Goal: Transaction & Acquisition: Obtain resource

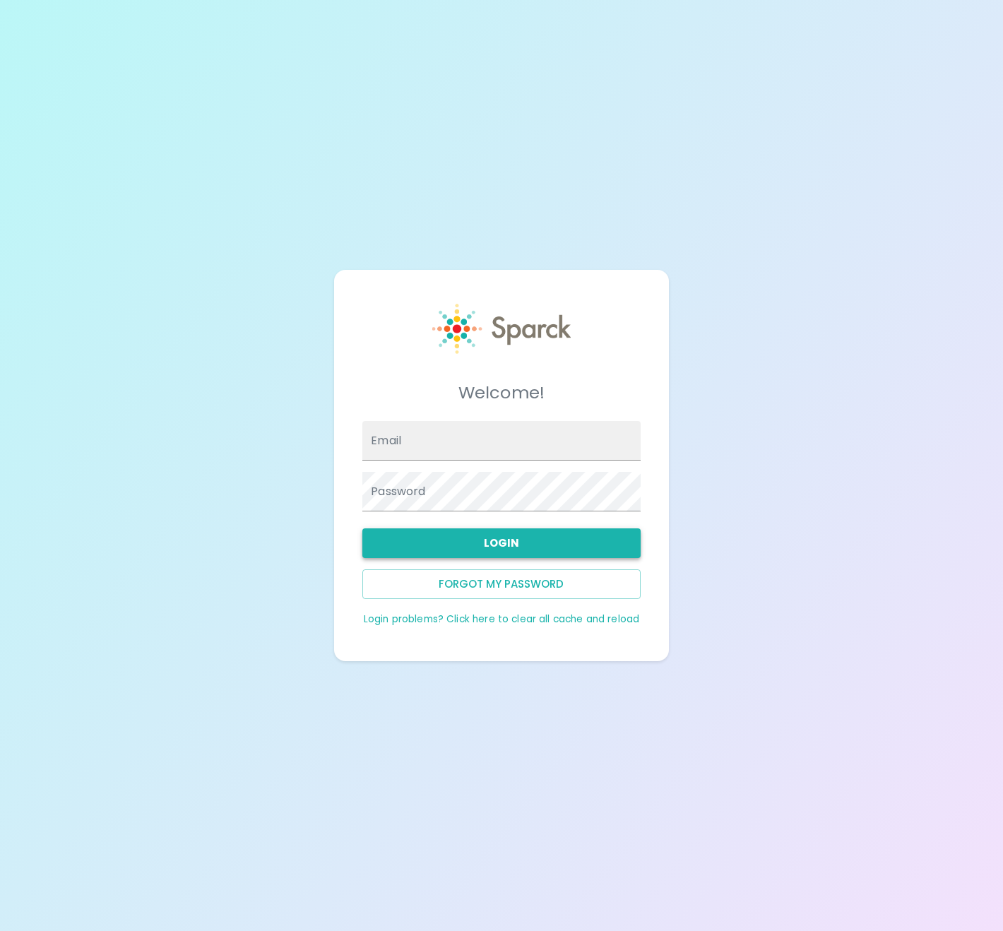
type input "jerianderson@theluxergroup.com"
drag, startPoint x: 514, startPoint y: 542, endPoint x: 523, endPoint y: 534, distance: 12.0
click at [514, 542] on button "Login" at bounding box center [500, 543] width 277 height 30
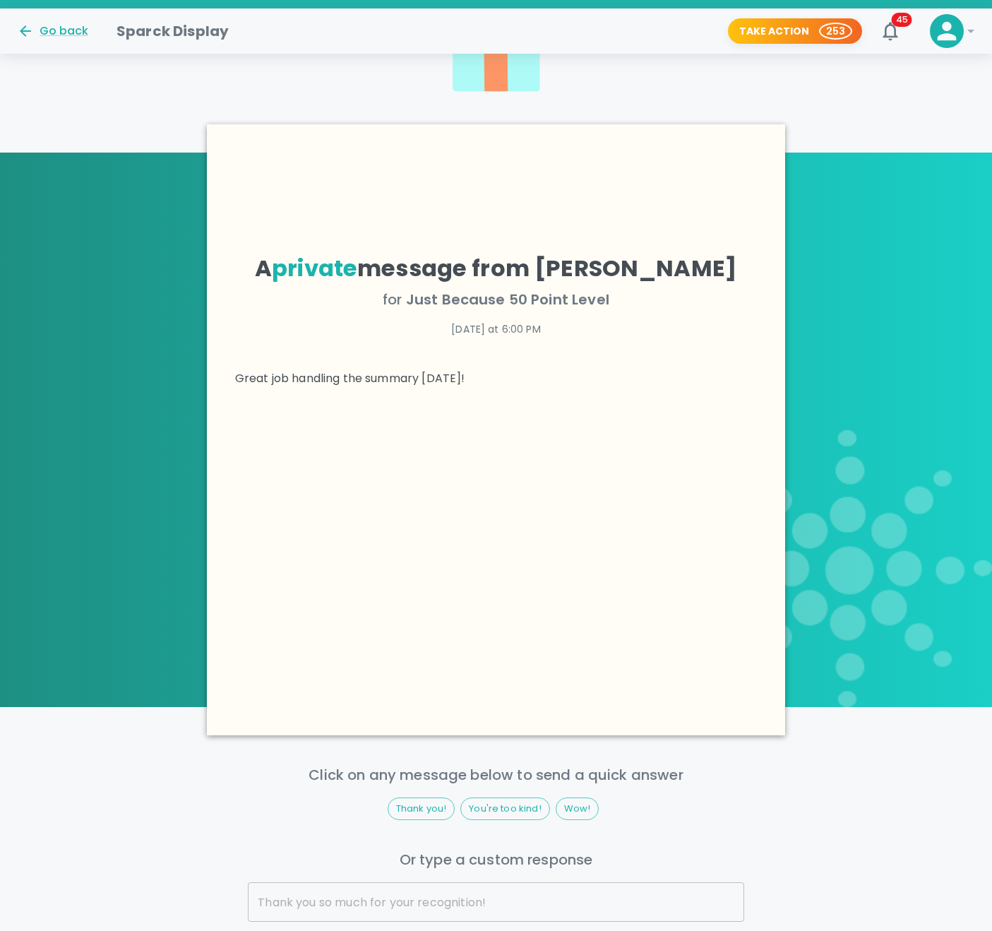
scroll to position [734, 0]
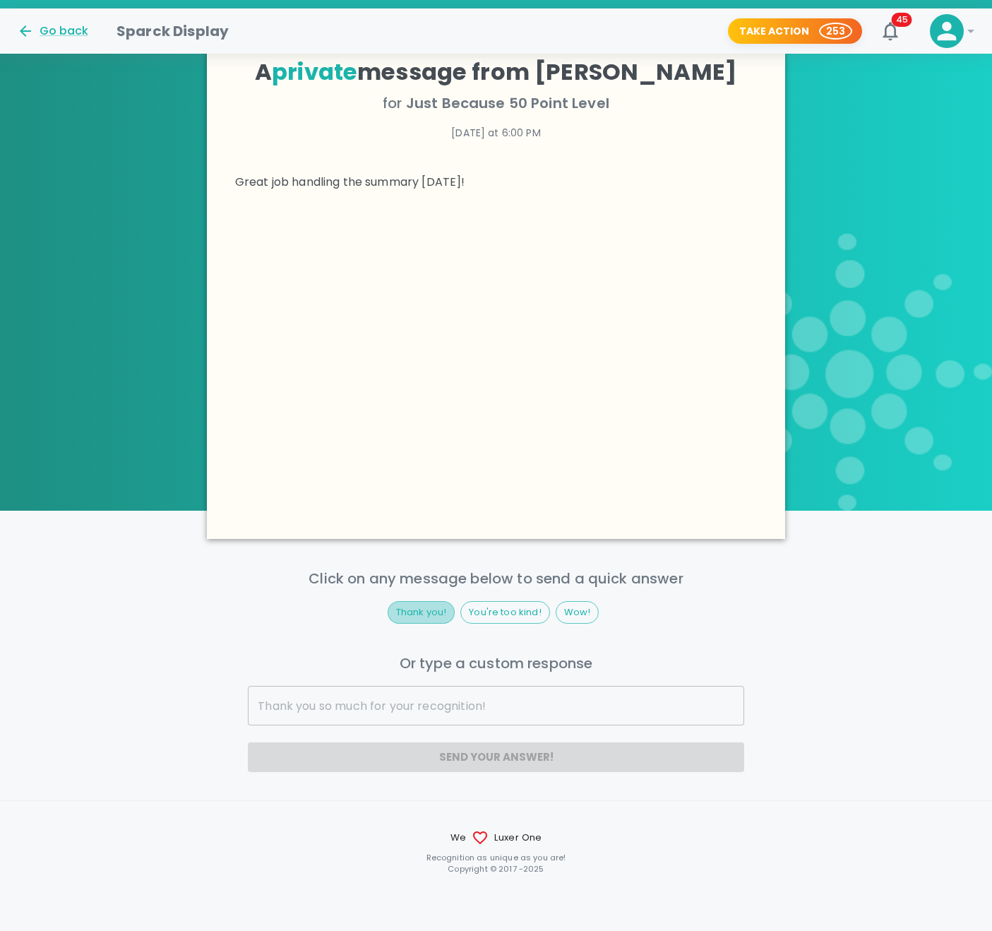
click at [446, 605] on span "Thank you!" at bounding box center [421, 612] width 66 height 14
type input "Thank you!"
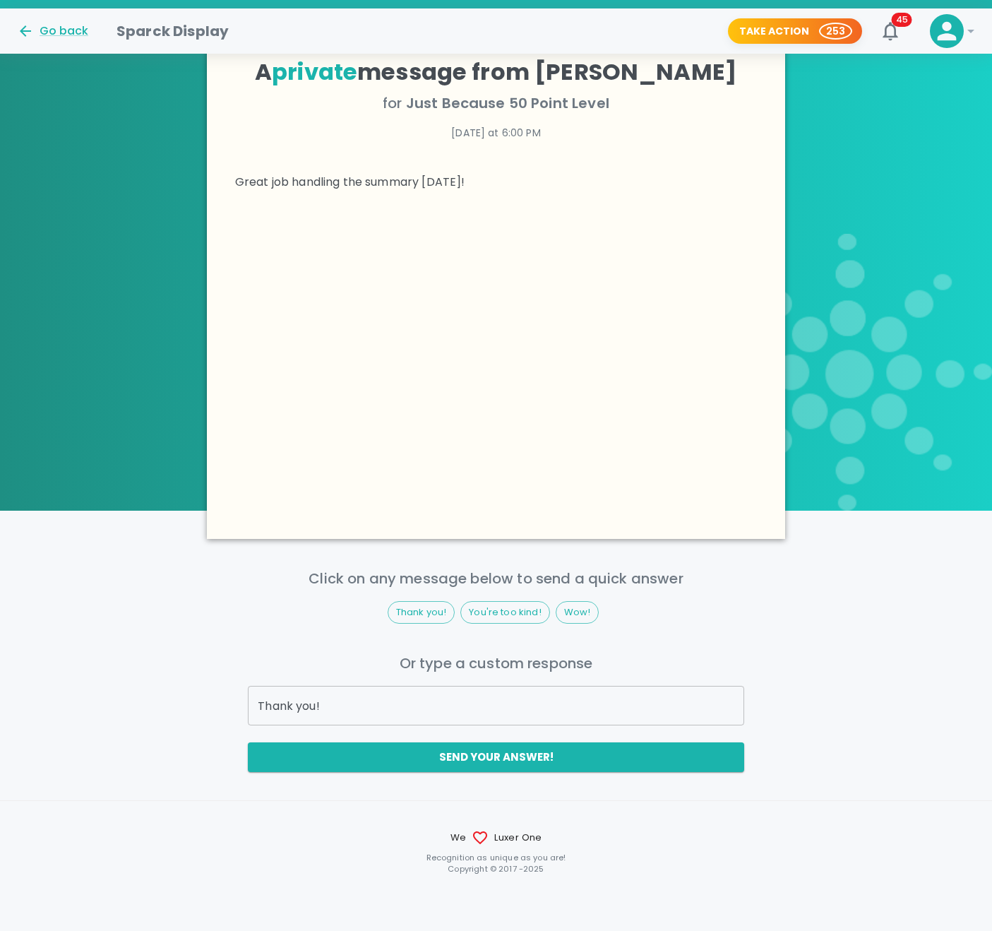
click at [453, 695] on input "Thank you!" at bounding box center [496, 706] width 496 height 40
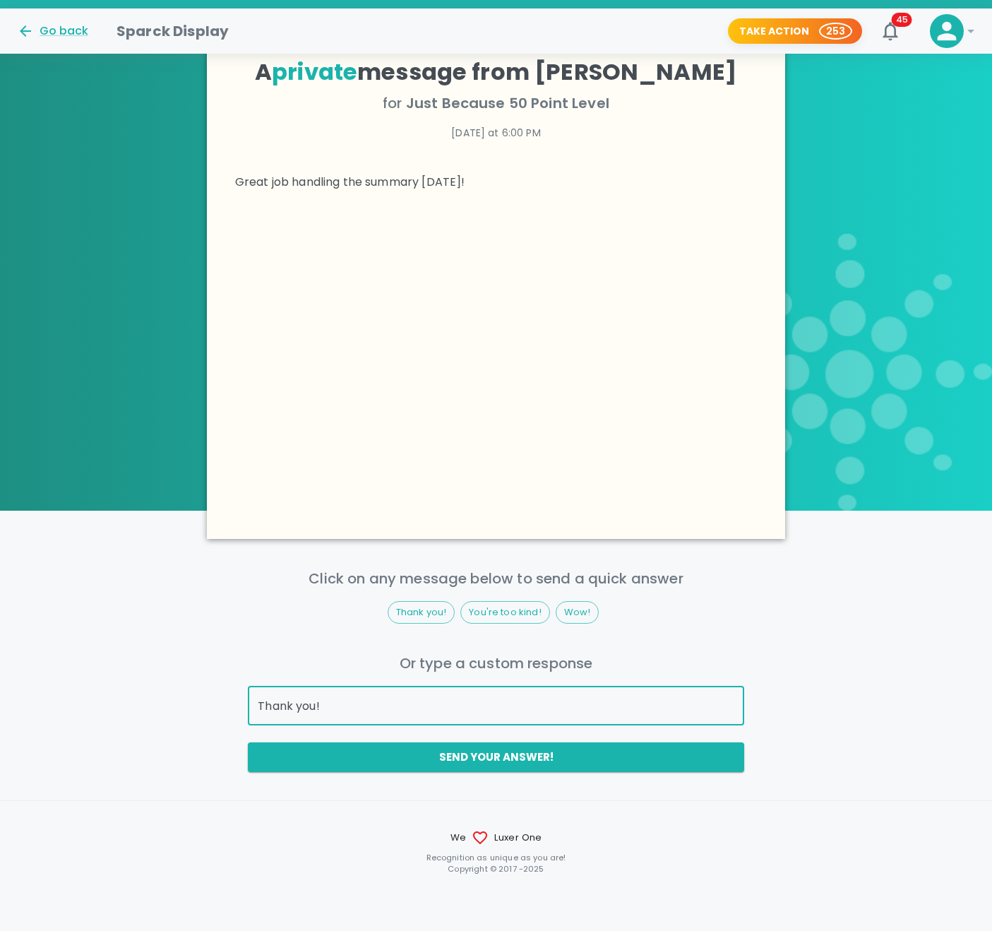
click at [440, 705] on input "Thank you!" at bounding box center [496, 706] width 496 height 40
drag, startPoint x: 440, startPoint y: 705, endPoint x: 224, endPoint y: 679, distance: 217.6
click at [226, 679] on div "Click on any message below to send a quick answer Thank you! You're too kind! W…" at bounding box center [496, 669] width 992 height 205
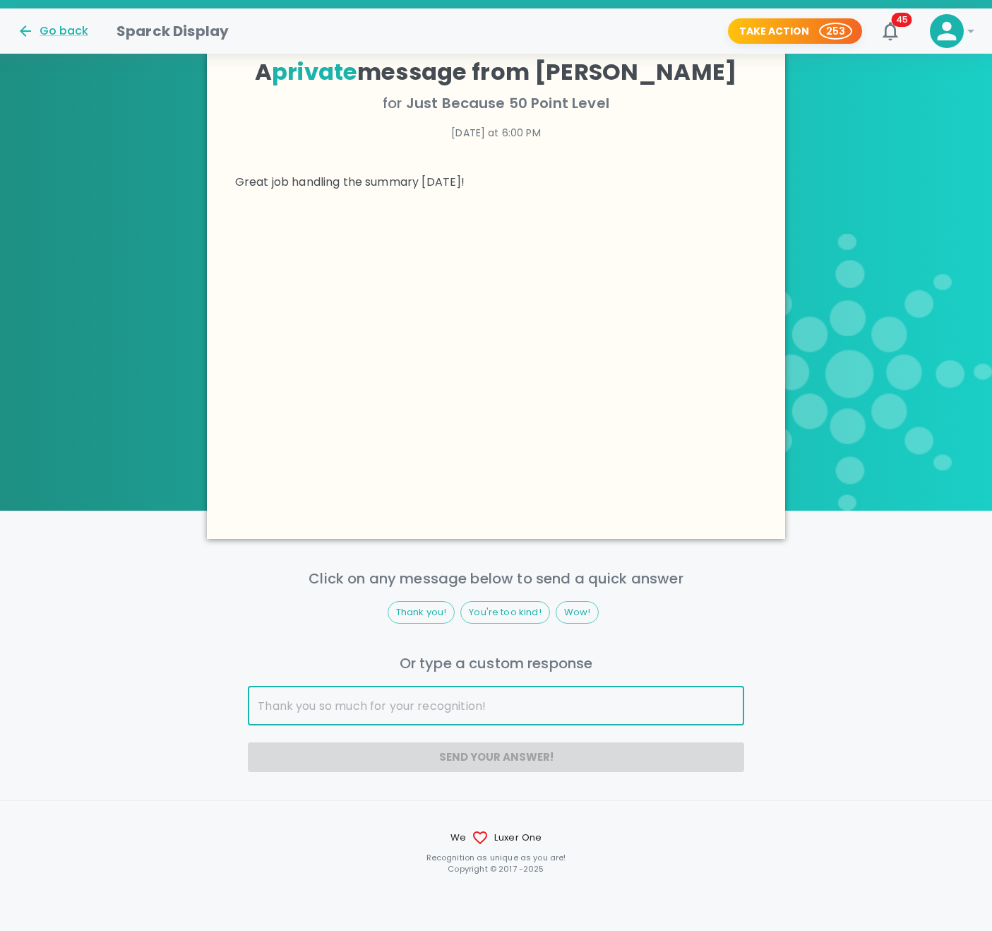
click at [989, 628] on div "Click on any message below to send a quick answer Thank you! You're too kind! W…" at bounding box center [496, 669] width 992 height 205
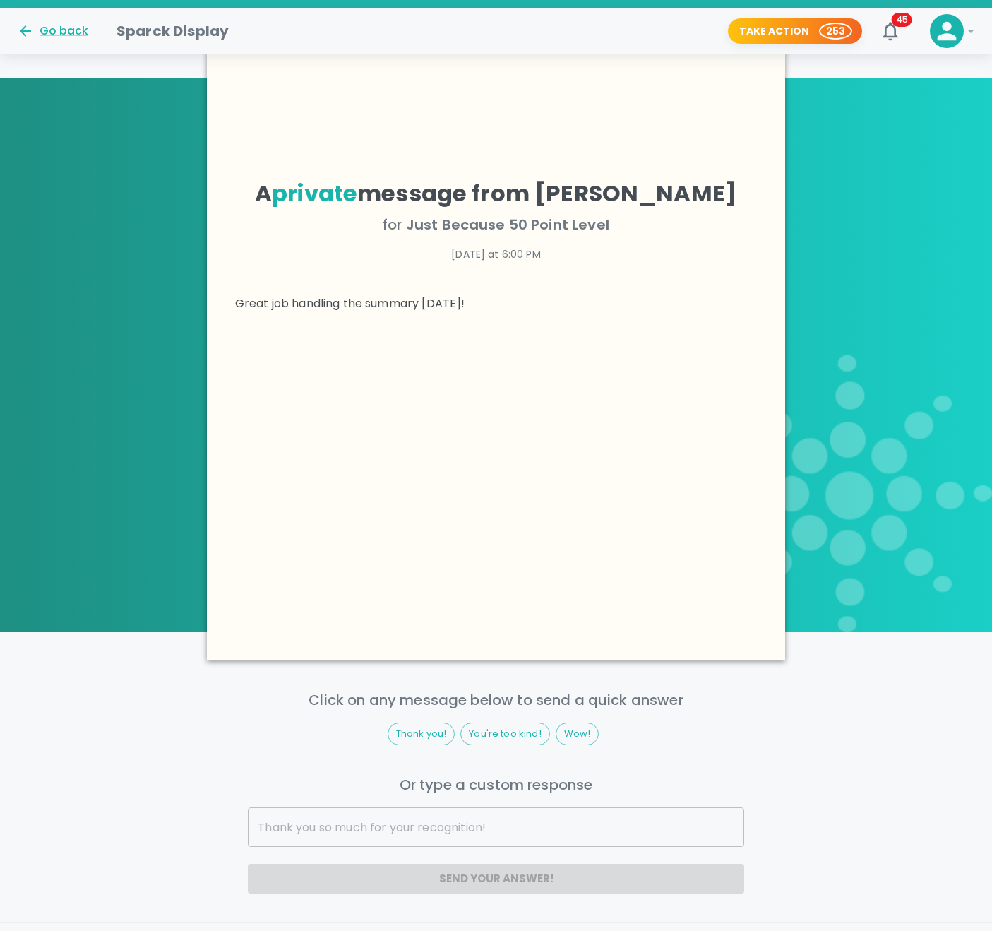
scroll to position [281, 0]
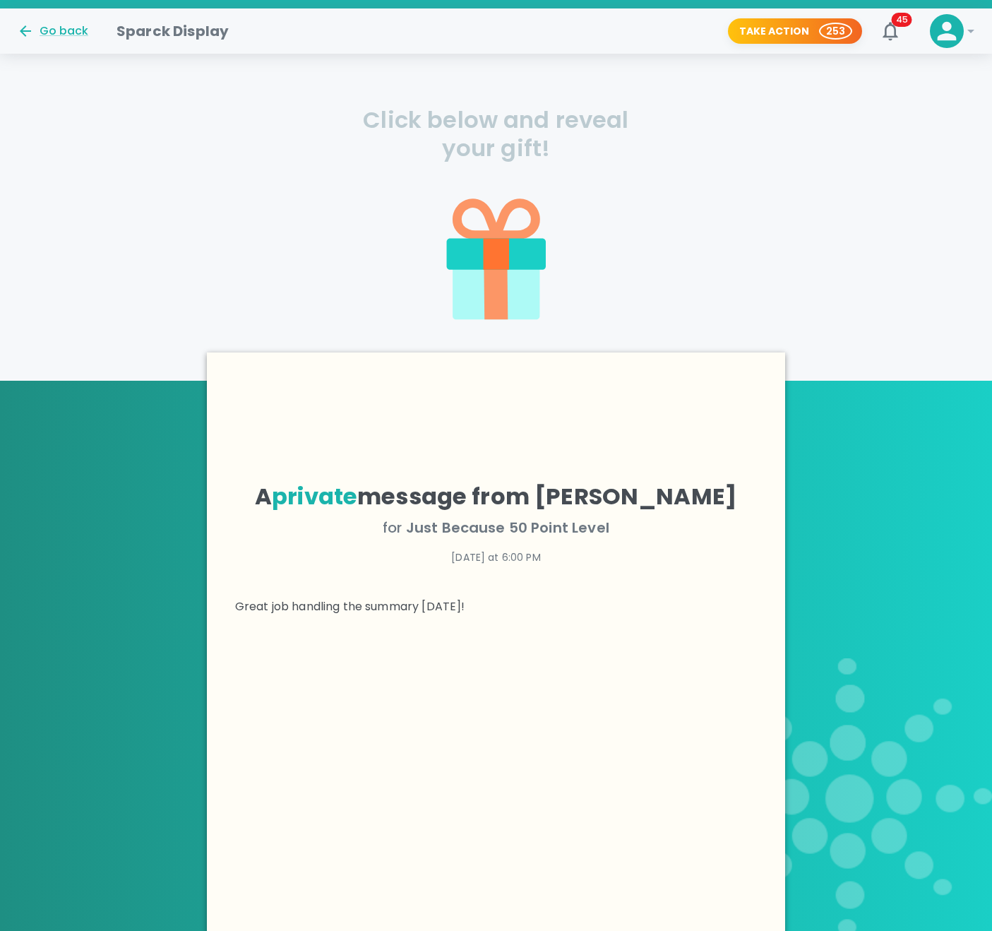
click at [493, 300] on icon at bounding box center [496, 292] width 24 height 54
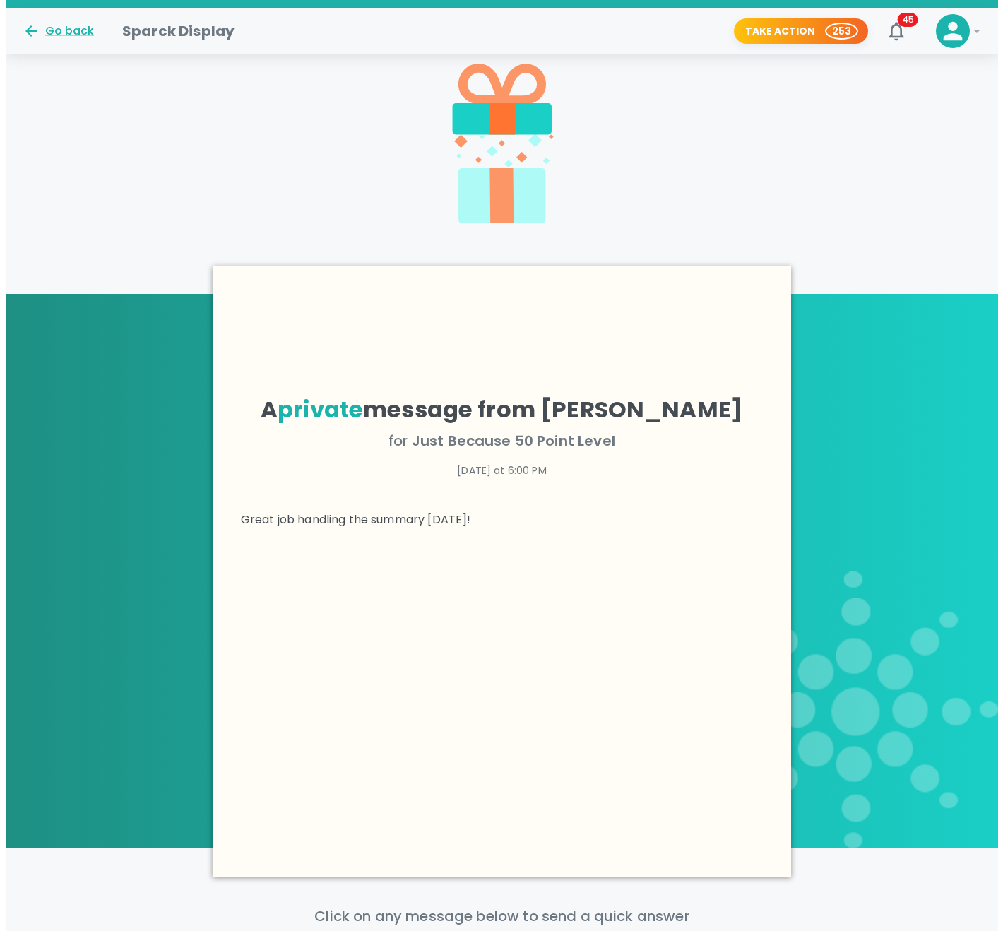
scroll to position [377, 0]
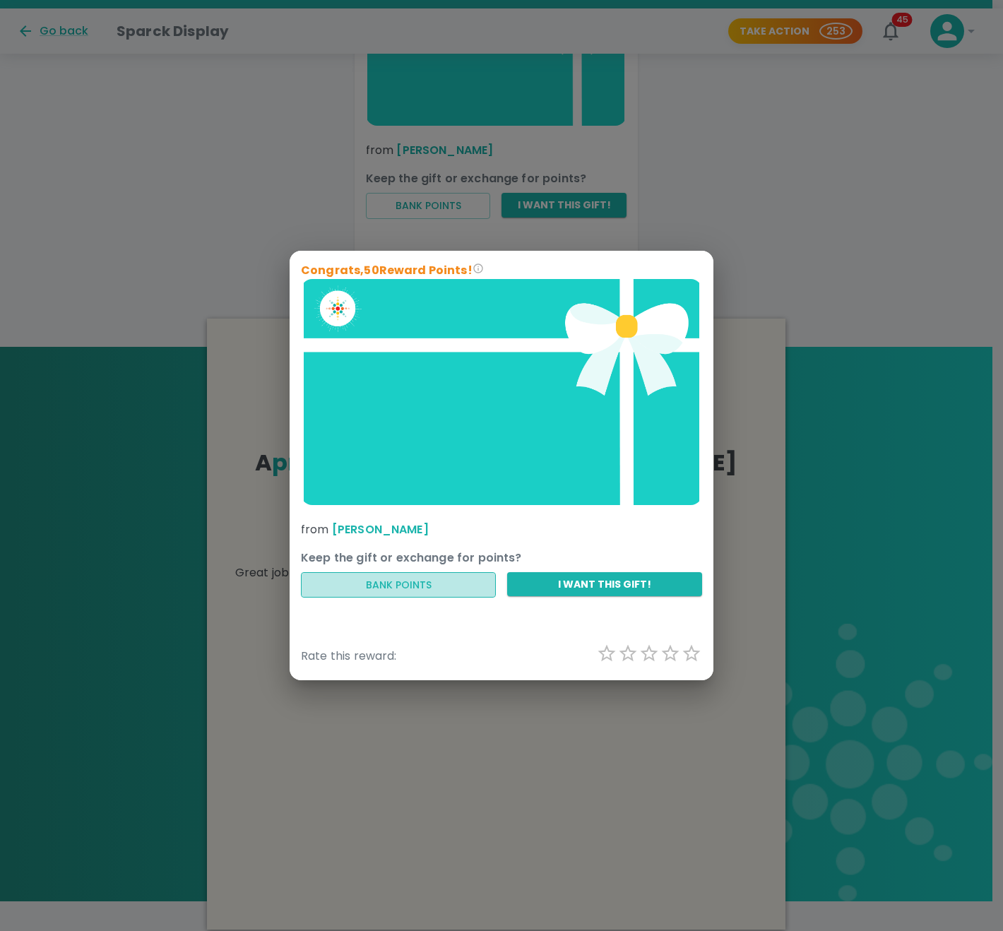
click at [426, 587] on button "Bank Points" at bounding box center [398, 585] width 195 height 26
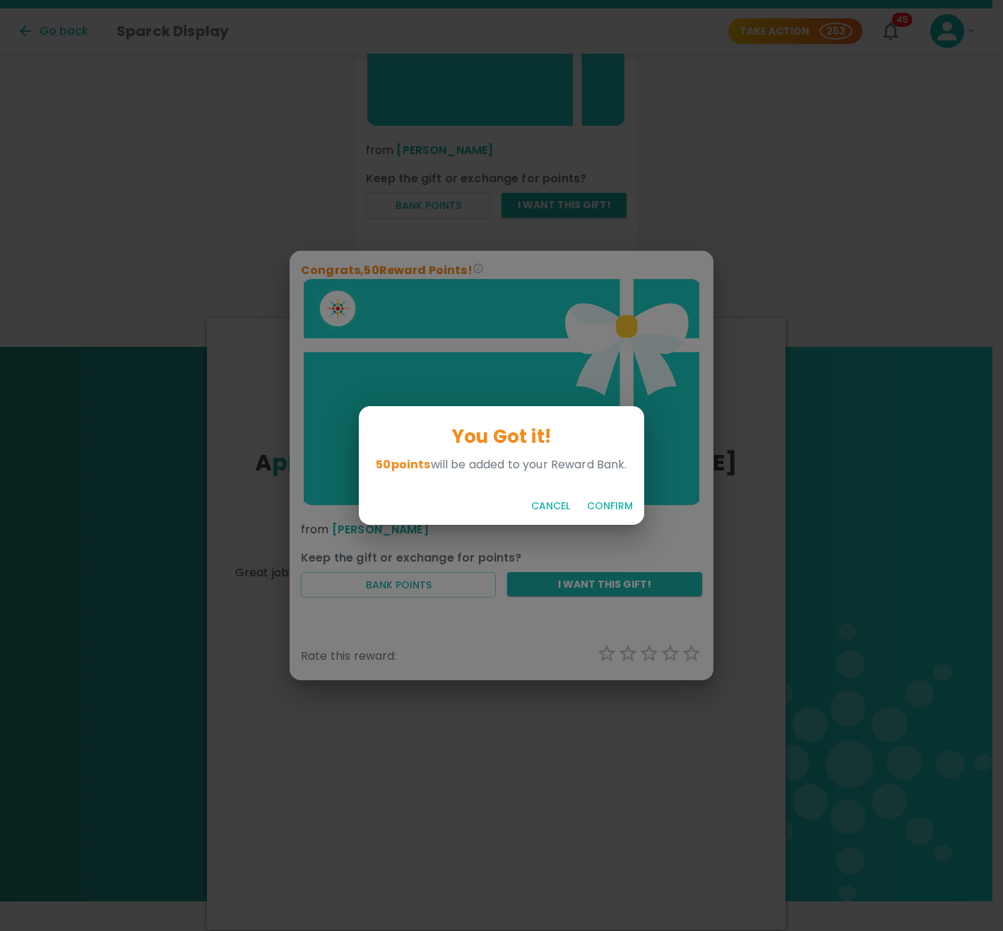
click at [616, 504] on button "Confirm" at bounding box center [609, 506] width 57 height 26
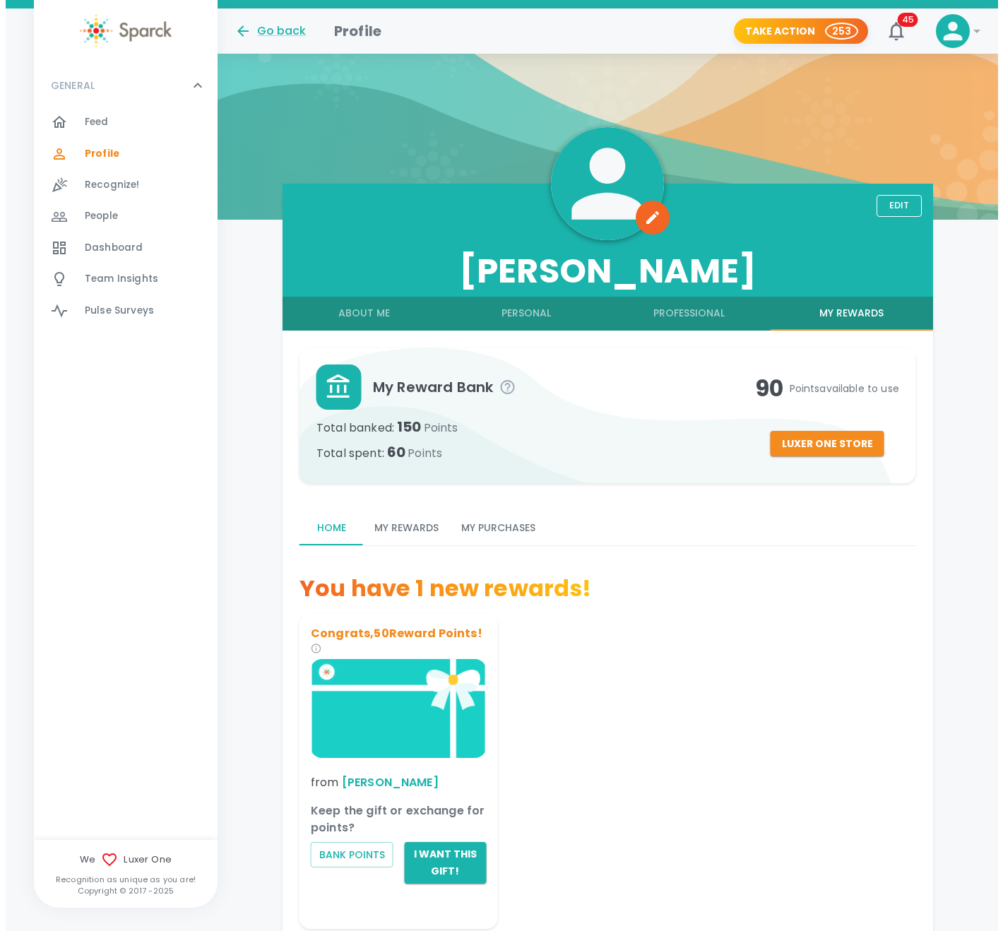
scroll to position [165, 0]
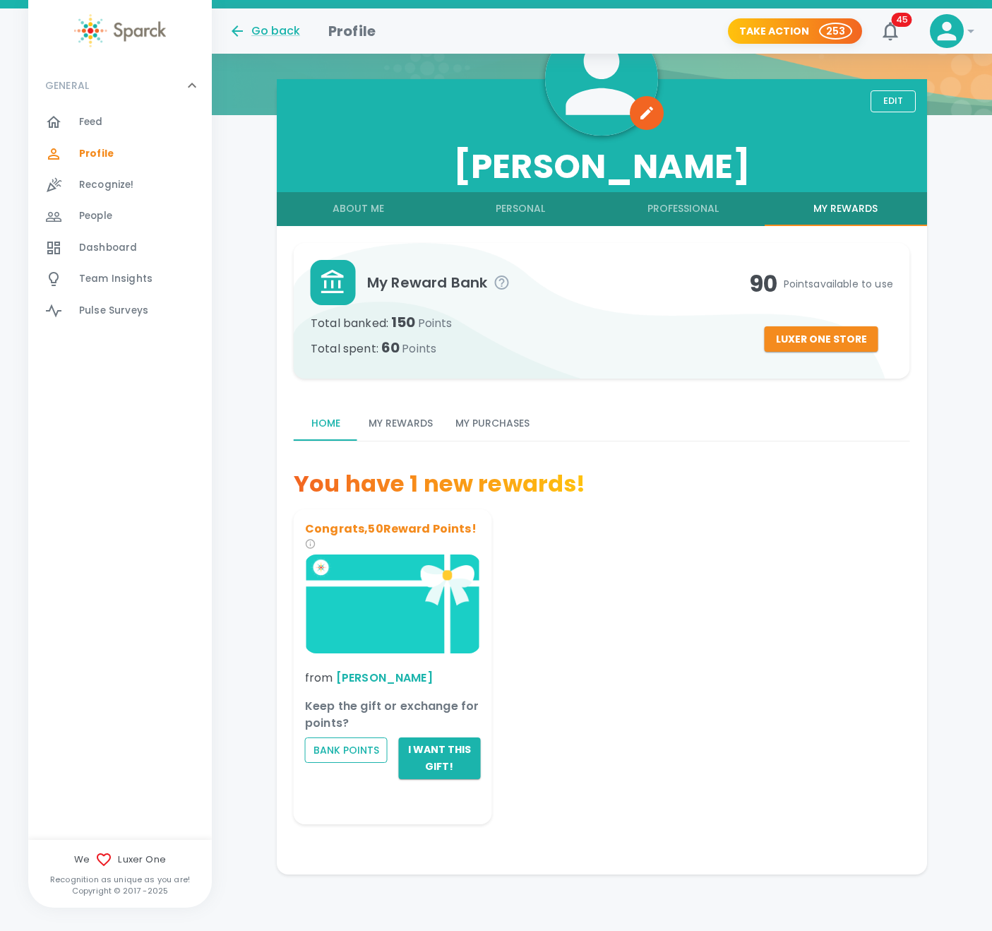
click at [362, 746] on button "Bank Points" at bounding box center [346, 749] width 82 height 26
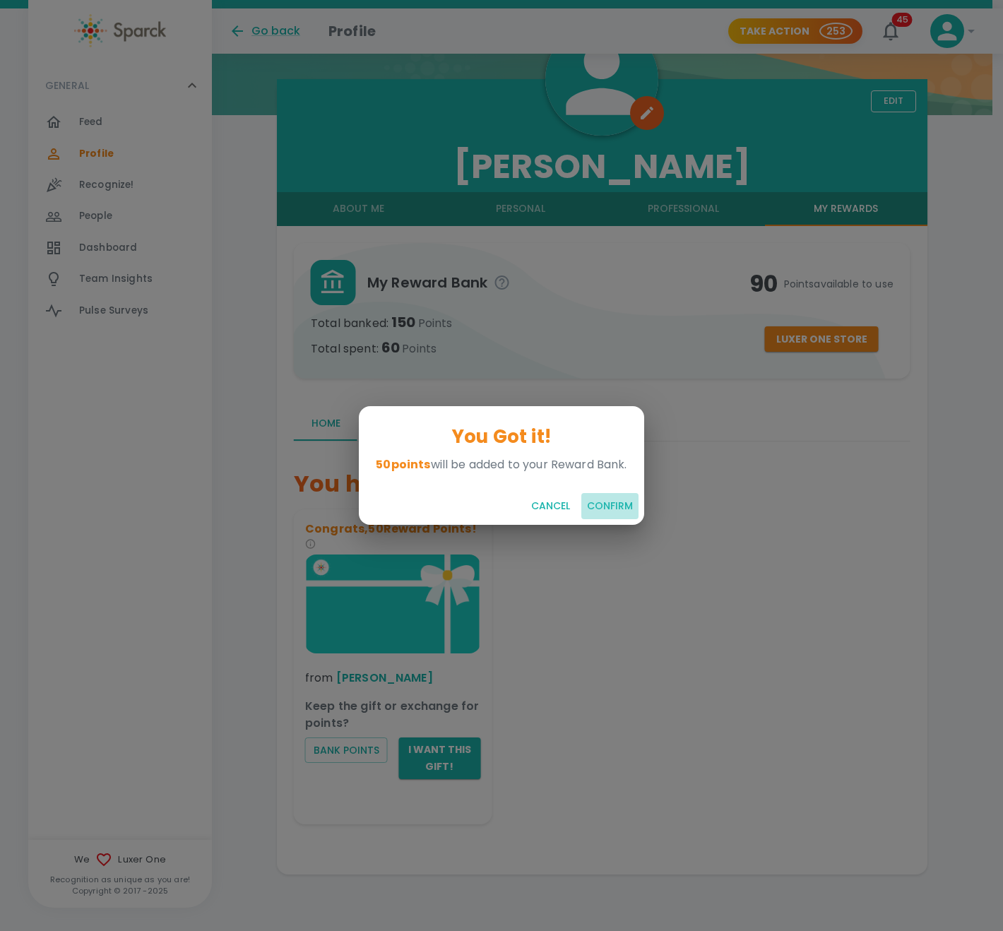
click at [610, 503] on button "Confirm" at bounding box center [609, 506] width 57 height 26
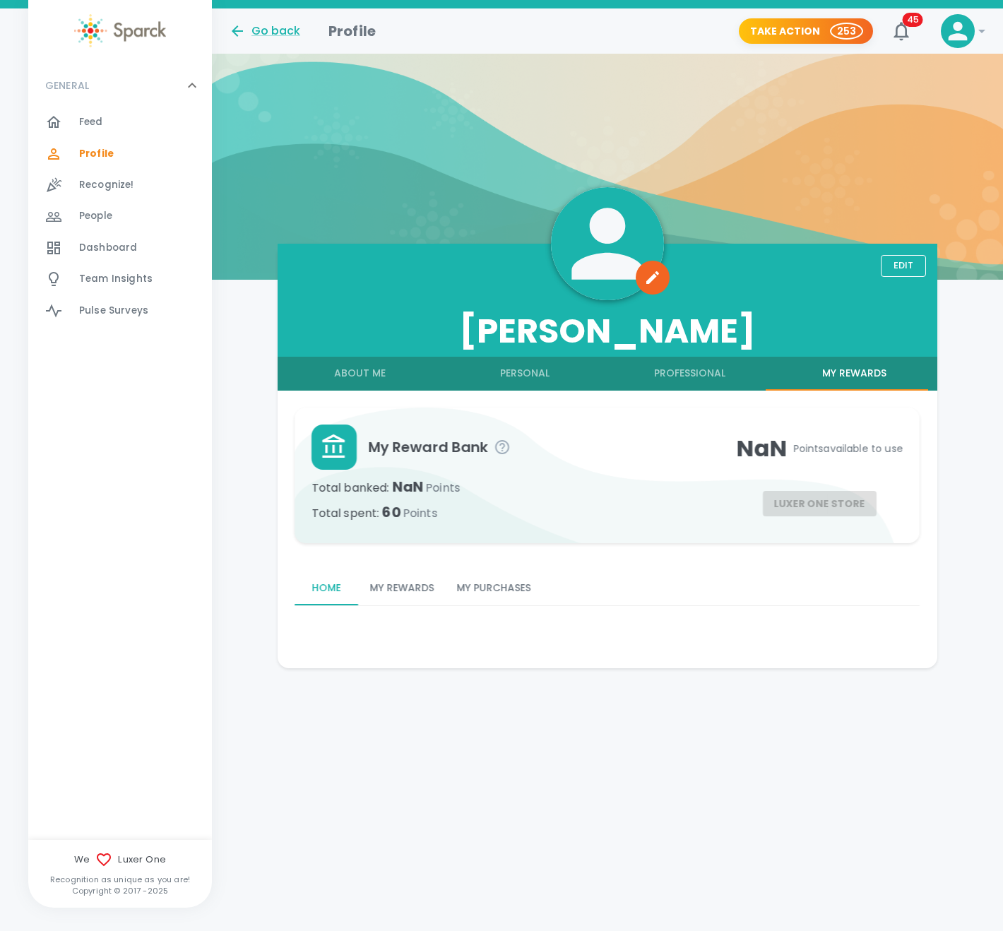
scroll to position [0, 0]
click at [818, 513] on button "Luxer One Store" at bounding box center [826, 504] width 114 height 26
click at [399, 597] on button "My Rewards" at bounding box center [401, 588] width 87 height 34
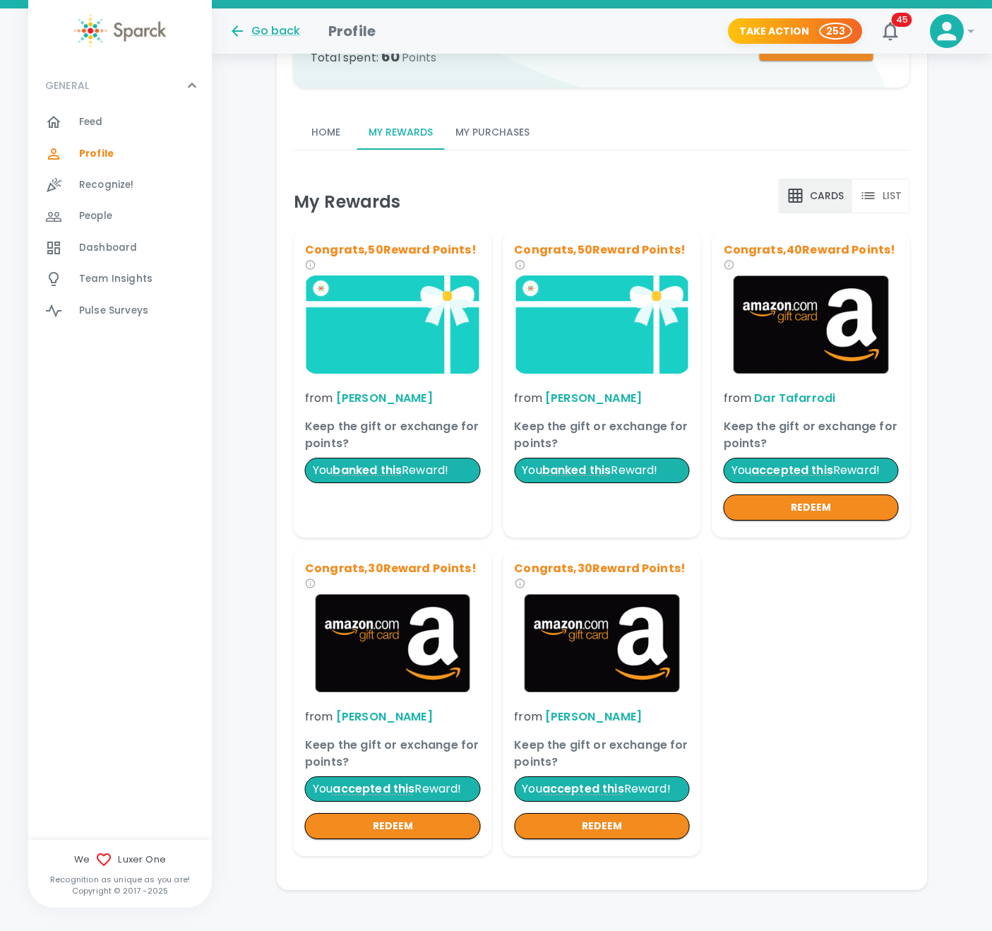
scroll to position [471, 0]
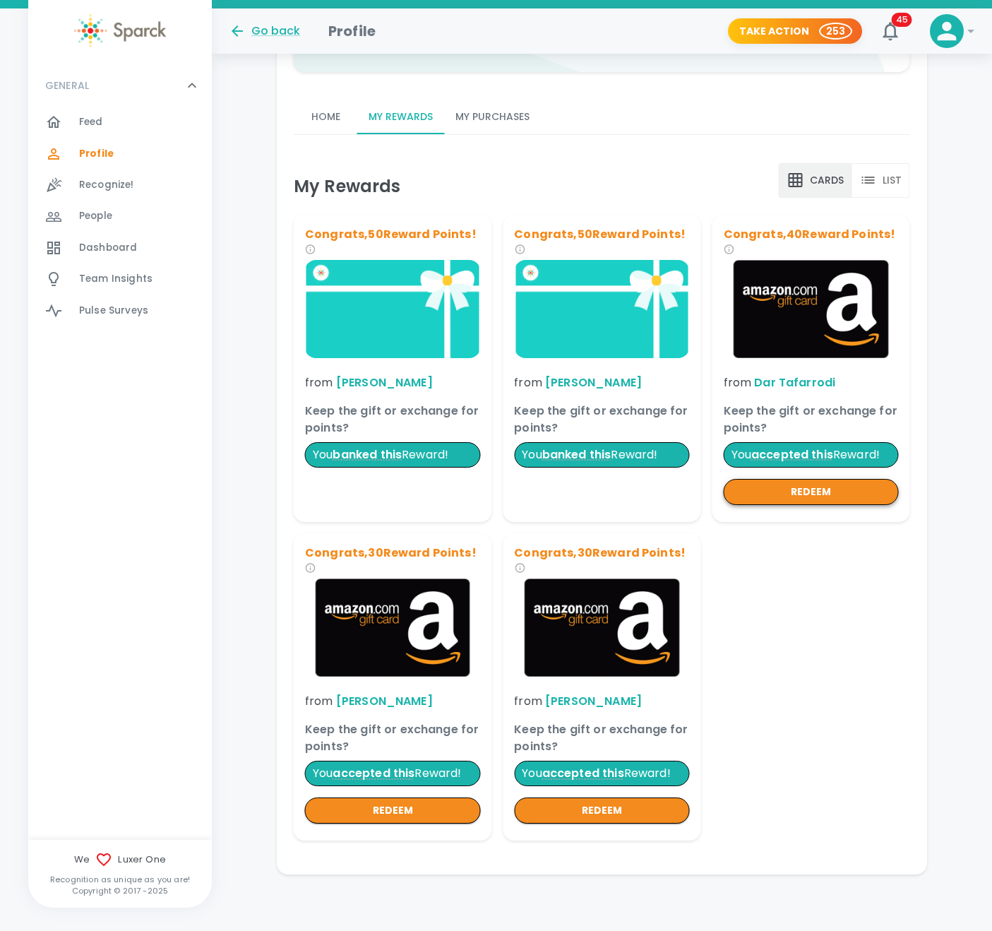
click at [785, 495] on button "redeem" at bounding box center [811, 492] width 175 height 26
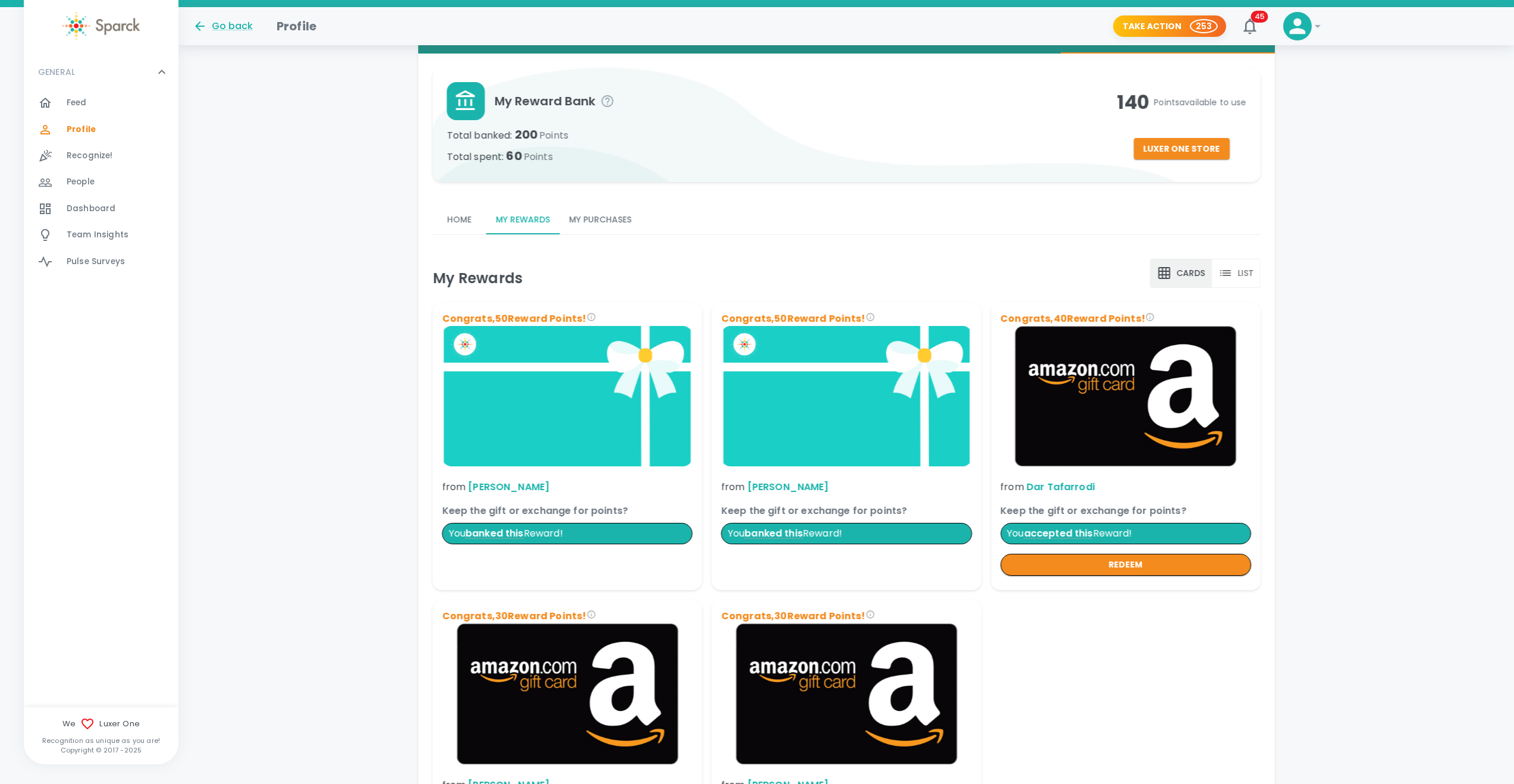
scroll to position [455, 0]
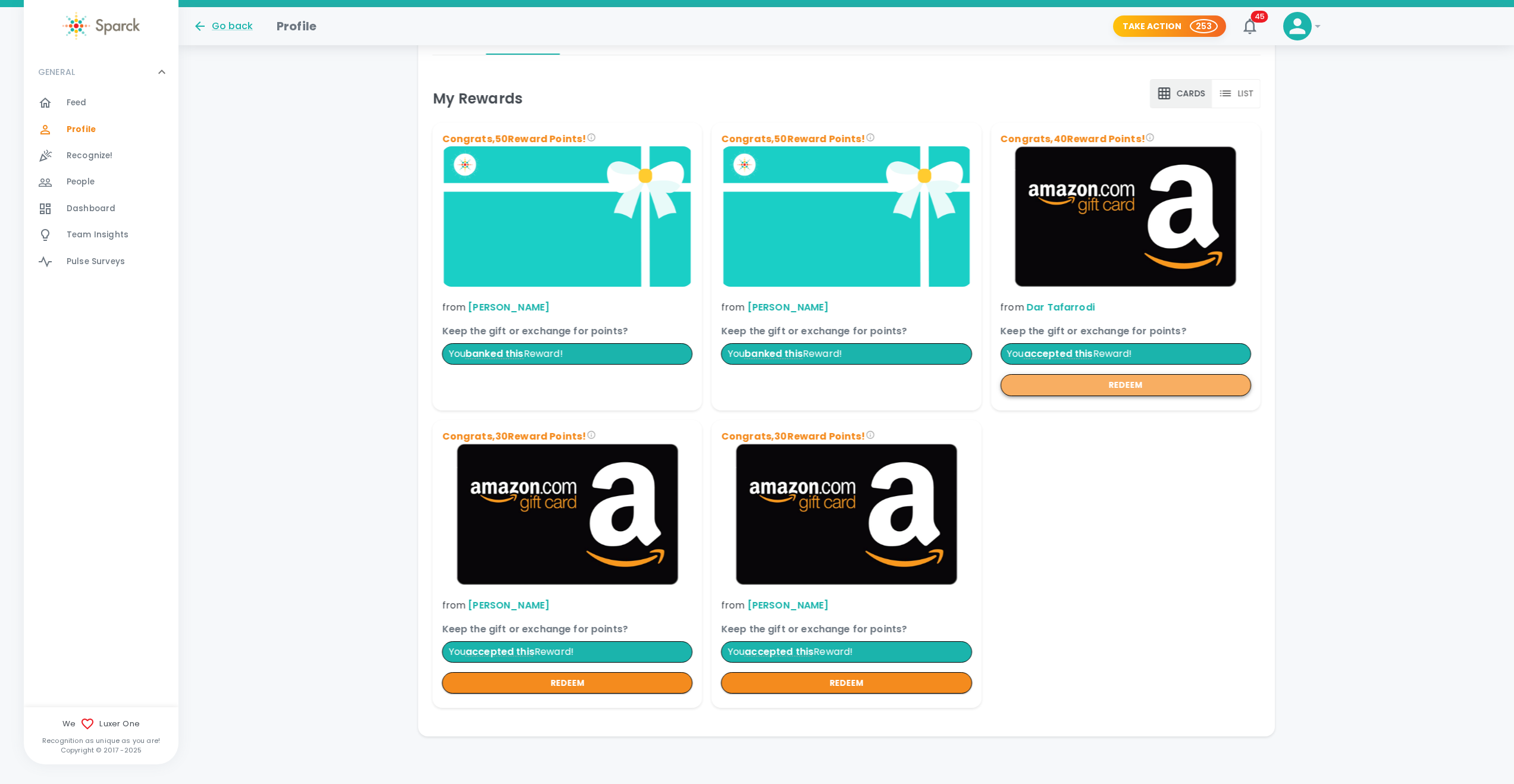
click at [844, 387] on button "redeem" at bounding box center [1125, 385] width 250 height 22
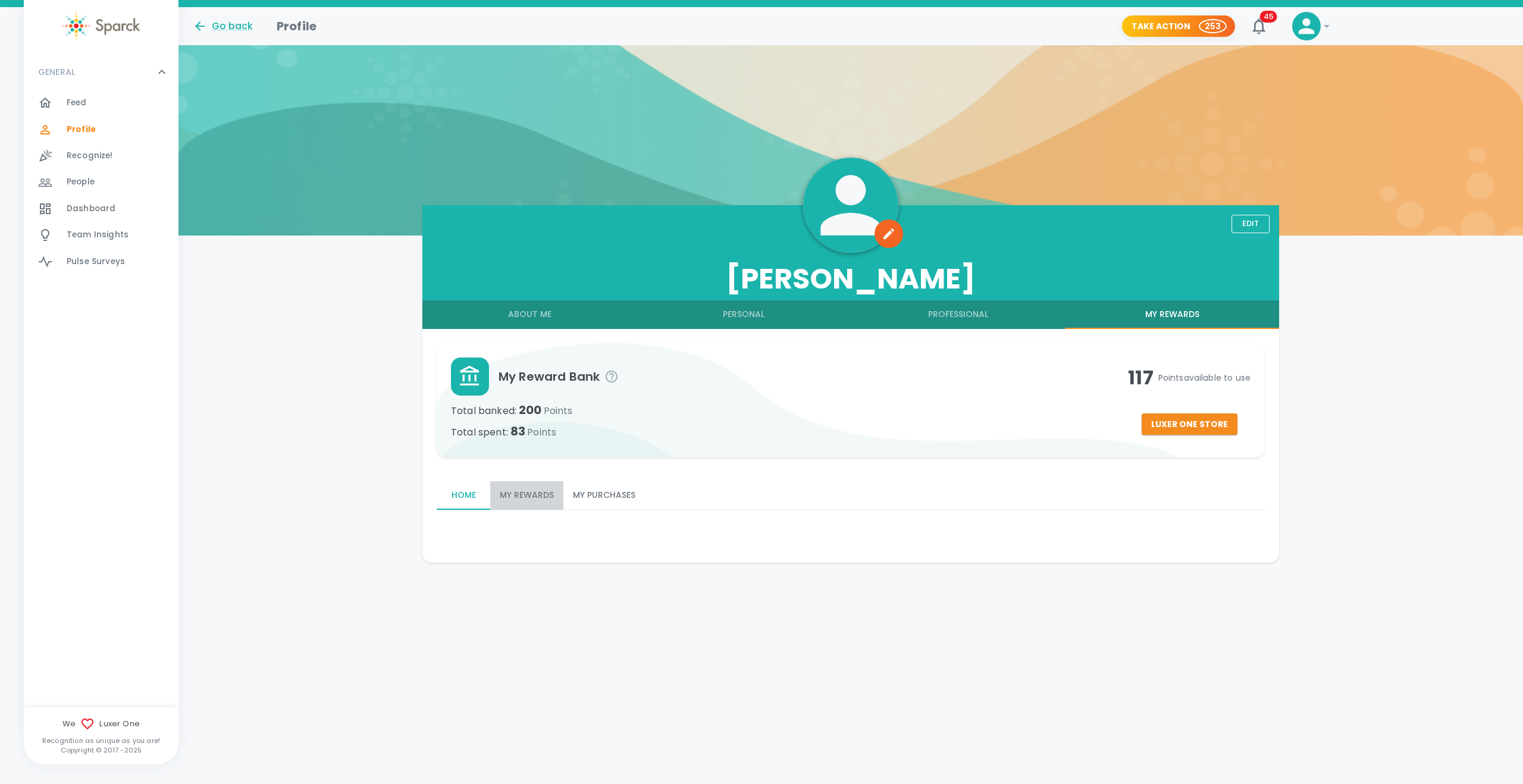
click at [533, 488] on button "My Rewards" at bounding box center [526, 495] width 73 height 29
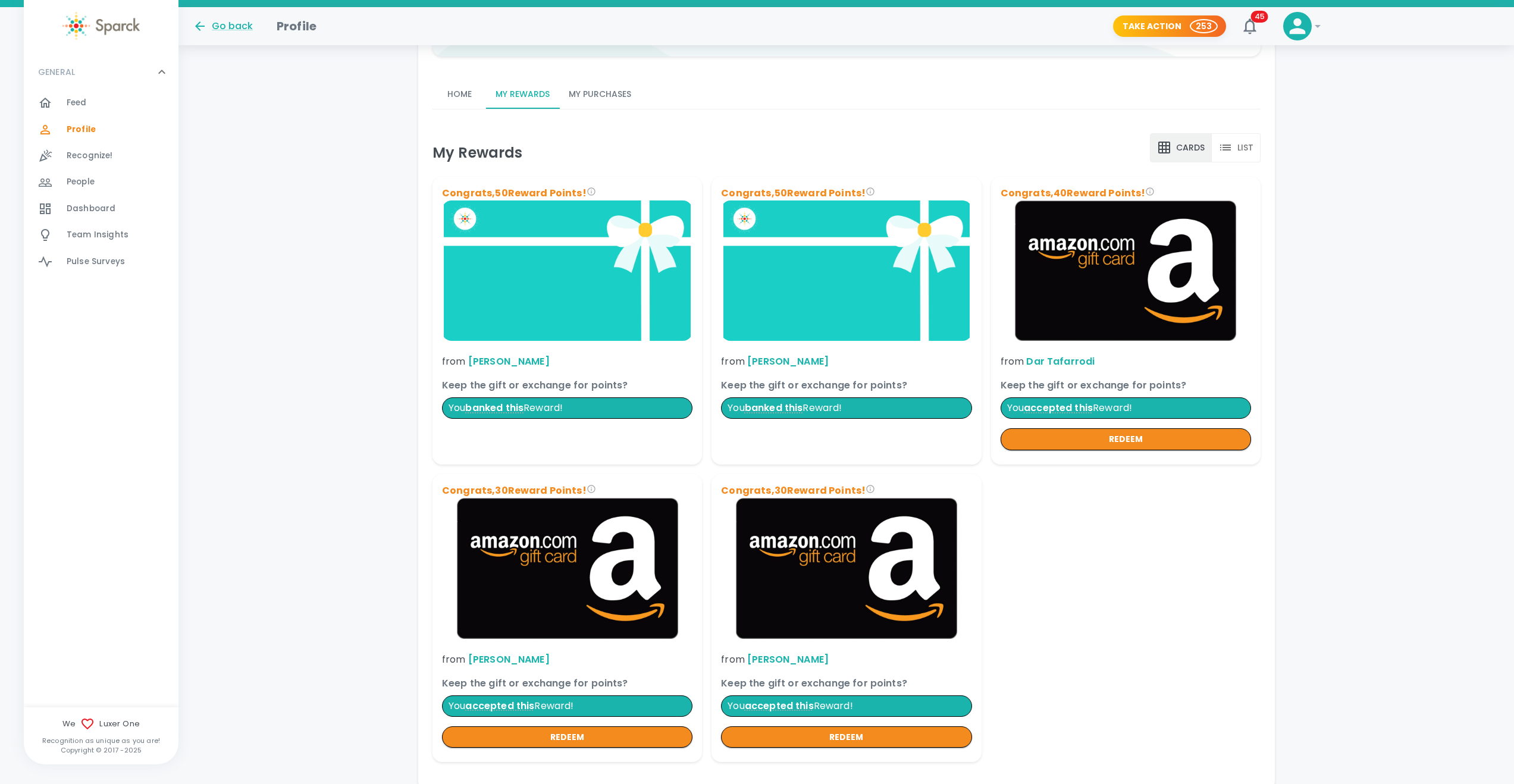
scroll to position [404, 0]
